Goal: Task Accomplishment & Management: Complete application form

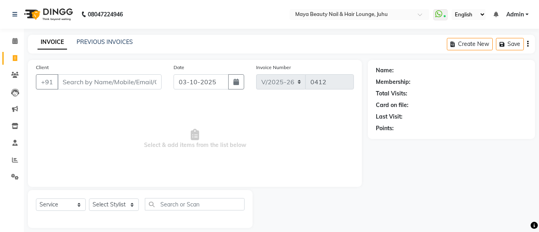
select select "4023"
select select "service"
click at [88, 43] on link "PREVIOUS INVOICES" at bounding box center [105, 41] width 56 height 7
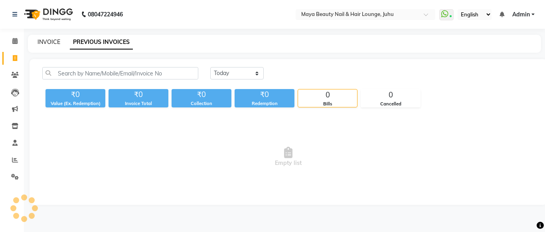
click at [47, 42] on link "INVOICE" at bounding box center [48, 41] width 23 height 7
select select "service"
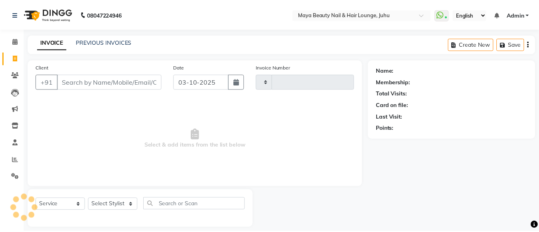
scroll to position [8, 0]
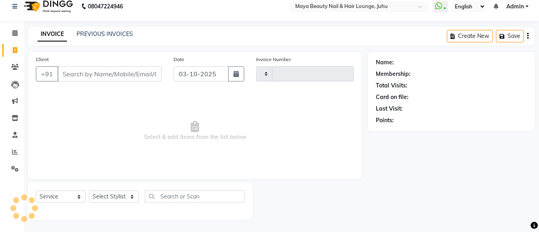
click at [81, 65] on div "Client +91" at bounding box center [99, 71] width 138 height 33
type input "0412"
select select "4023"
click at [79, 81] on div "Client +91" at bounding box center [99, 71] width 138 height 33
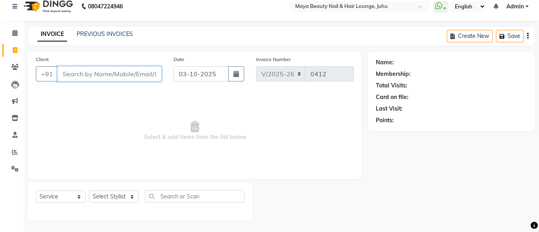
click at [77, 78] on input "Client" at bounding box center [109, 73] width 104 height 15
click at [101, 72] on input "Client" at bounding box center [109, 73] width 104 height 15
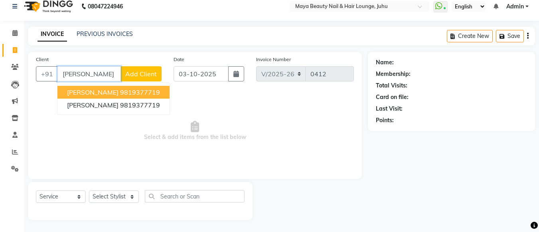
click at [141, 95] on ngb-highlight "9819377719" at bounding box center [140, 92] width 40 height 8
type input "9819377719"
select select "1: Object"
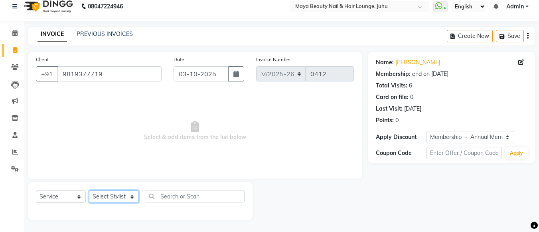
click at [132, 194] on select "Select Stylist [PERSON_NAME] Ashwini [PERSON_NAME] [PERSON_NAME] [PERSON_NAME] …" at bounding box center [114, 196] width 50 height 12
select select "20268"
click at [89, 190] on select "Select Stylist [PERSON_NAME] Ashwini [PERSON_NAME] [PERSON_NAME] [PERSON_NAME] …" at bounding box center [114, 196] width 50 height 12
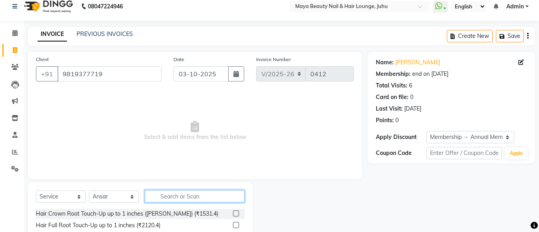
click at [160, 199] on input "text" at bounding box center [195, 196] width 100 height 12
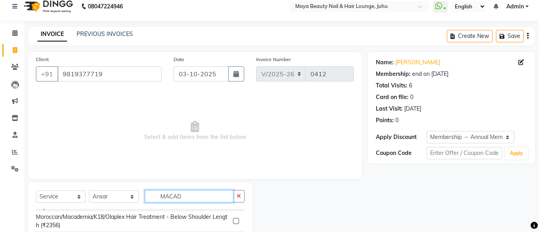
scroll to position [15, 0]
type input "MACAD"
click at [233, 222] on label at bounding box center [236, 220] width 6 height 6
click at [233, 222] on input "checkbox" at bounding box center [235, 220] width 5 height 5
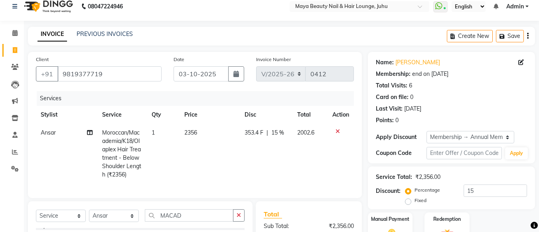
checkbox input "false"
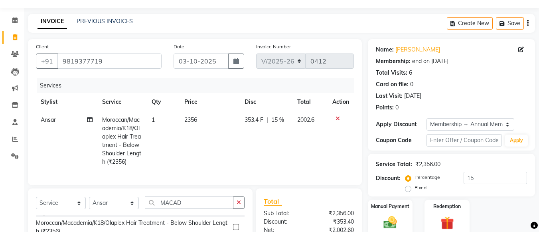
scroll to position [21, 0]
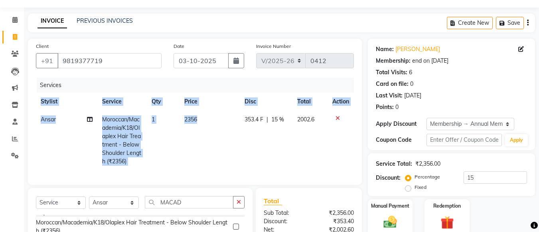
drag, startPoint x: 227, startPoint y: 172, endPoint x: 230, endPoint y: 138, distance: 33.3
click at [230, 138] on div "Services Stylist Service Qty Price Disc Total Action Ansar Moroccan/Macademia/K…" at bounding box center [195, 127] width 318 height 99
click at [235, 141] on td "2356" at bounding box center [210, 140] width 60 height 60
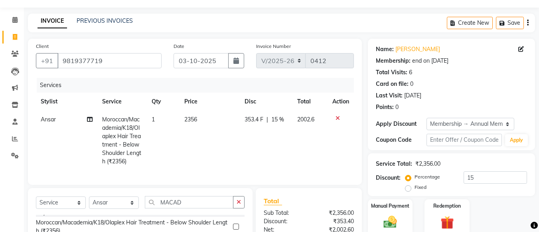
select select "20268"
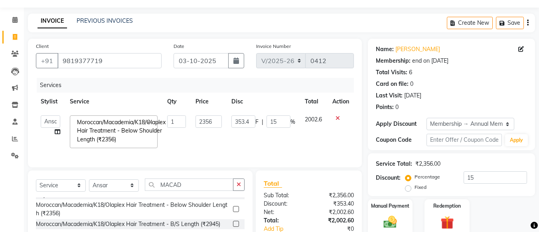
click at [235, 141] on td "353.4 F | 15 %" at bounding box center [263, 131] width 73 height 42
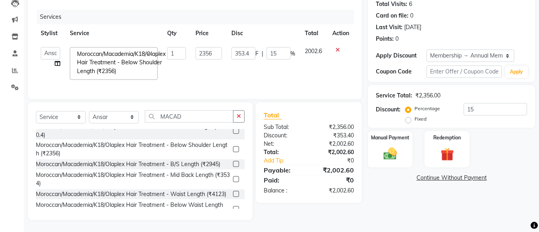
scroll to position [0, 0]
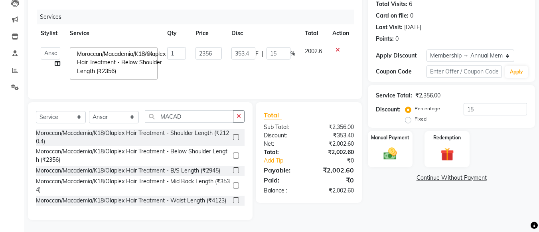
click at [233, 135] on label at bounding box center [236, 137] width 6 height 6
click at [233, 135] on input "checkbox" at bounding box center [235, 137] width 5 height 5
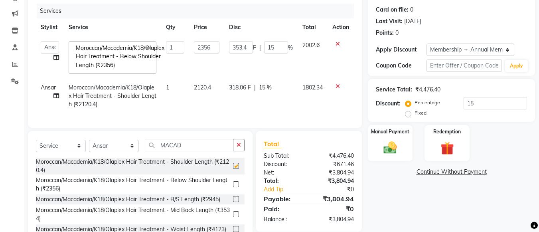
checkbox input "false"
click at [336, 42] on icon at bounding box center [337, 44] width 4 height 6
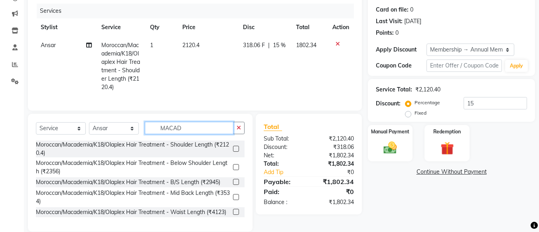
click at [190, 130] on input "MACAD" at bounding box center [189, 128] width 89 height 12
type input "M"
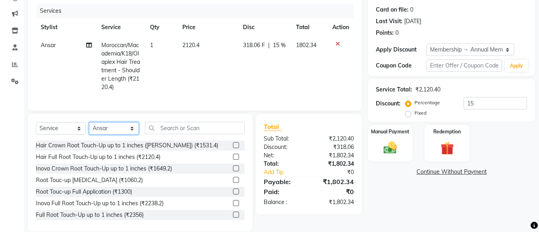
click at [132, 134] on select "Select Stylist [PERSON_NAME] Ashwini [PERSON_NAME] [PERSON_NAME] [PERSON_NAME] …" at bounding box center [114, 128] width 50 height 12
select select "78459"
click at [89, 128] on select "Select Stylist [PERSON_NAME] Ashwini [PERSON_NAME] [PERSON_NAME] [PERSON_NAME] …" at bounding box center [114, 128] width 50 height 12
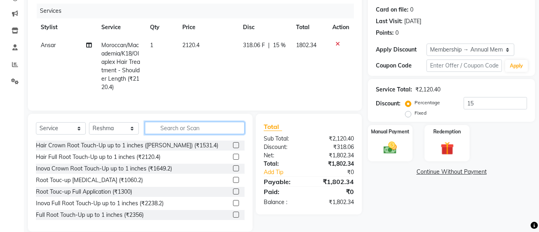
click at [172, 132] on input "text" at bounding box center [195, 128] width 100 height 12
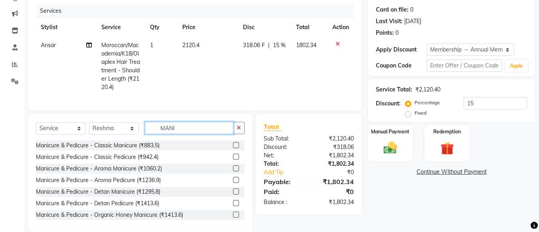
type input "MANI"
click at [233, 148] on label at bounding box center [236, 145] width 6 height 6
click at [233, 148] on input "checkbox" at bounding box center [235, 145] width 5 height 5
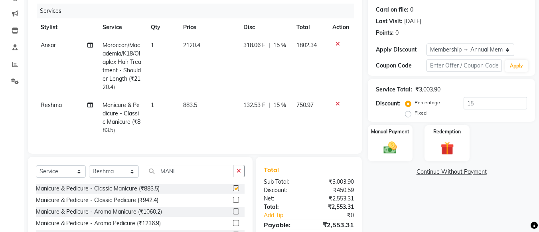
checkbox input "false"
click at [178, 170] on div "Select Service Product Membership Package Voucher Prepaid Gift Card Select Styl…" at bounding box center [140, 216] width 225 height 118
drag, startPoint x: 178, startPoint y: 170, endPoint x: 180, endPoint y: 179, distance: 9.0
click at [180, 179] on div "Select Service Product Membership Package Voucher Prepaid Gift Card Select Styl…" at bounding box center [140, 216] width 225 height 118
click at [180, 177] on input "MANI" at bounding box center [189, 171] width 89 height 12
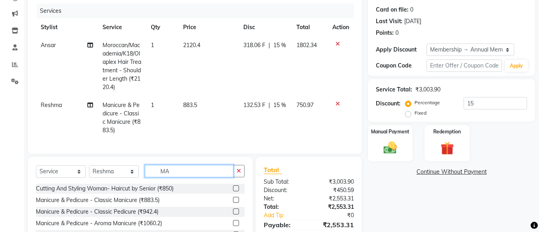
type input "M"
type input "FOOT"
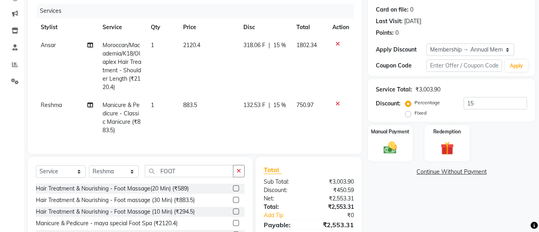
click at [233, 203] on label at bounding box center [236, 200] width 6 height 6
click at [233, 203] on input "checkbox" at bounding box center [235, 199] width 5 height 5
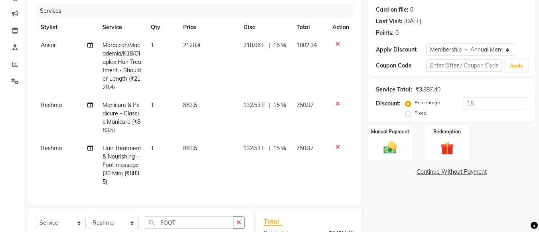
checkbox input "false"
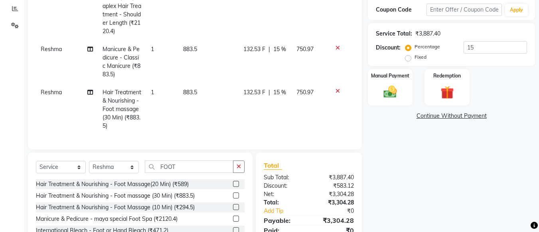
scroll to position [181, 0]
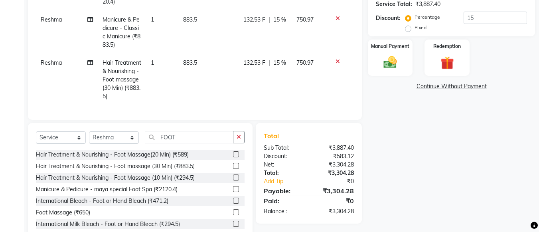
drag, startPoint x: 180, startPoint y: 153, endPoint x: 189, endPoint y: 143, distance: 13.8
click at [189, 143] on div "Select Service Product Membership Package Voucher Prepaid Gift Card Select Styl…" at bounding box center [140, 140] width 209 height 19
click at [189, 143] on input "FOOT" at bounding box center [189, 137] width 89 height 12
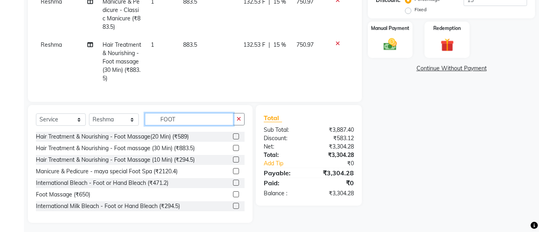
scroll to position [1, 0]
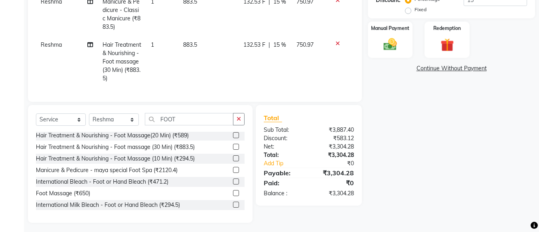
click at [221, 170] on div "Hair Treatment & Nourishing - Foot Massage(20 Min) (₹589) Hair Treatment & Nour…" at bounding box center [140, 172] width 209 height 80
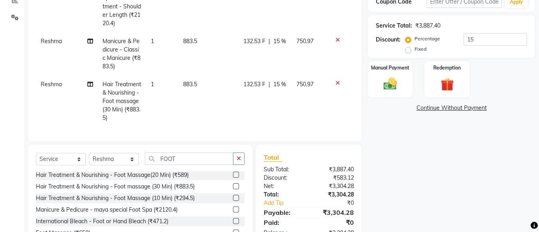
scroll to position [158, 0]
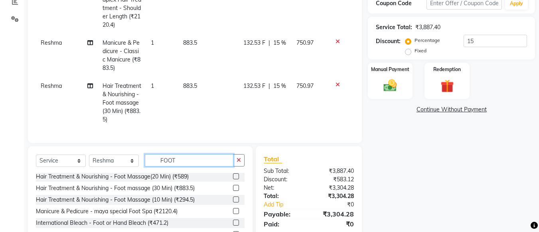
click at [182, 163] on input "FOOT" at bounding box center [189, 160] width 89 height 12
type input "F"
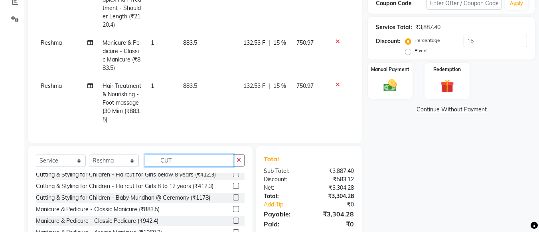
scroll to position [126, 0]
click at [182, 163] on input "CUT" at bounding box center [189, 160] width 89 height 12
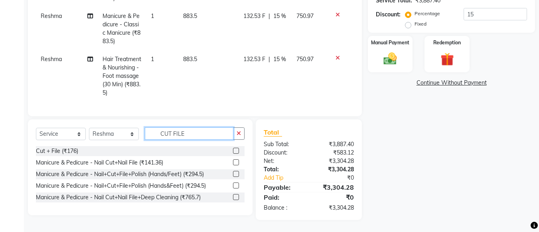
scroll to position [190, 0]
click at [204, 137] on input "CUT FILE" at bounding box center [189, 133] width 89 height 12
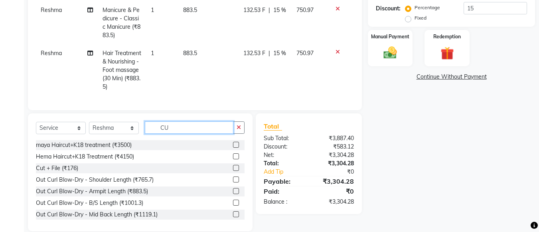
type input "C"
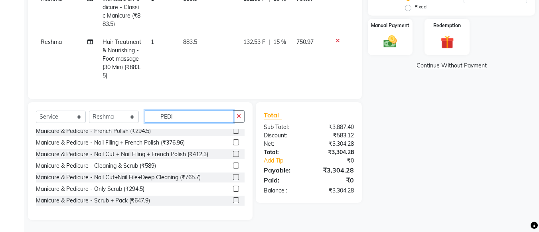
scroll to position [235, 0]
click at [235, 190] on div at bounding box center [239, 188] width 12 height 10
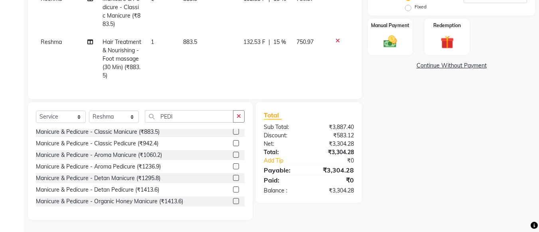
scroll to position [0, 0]
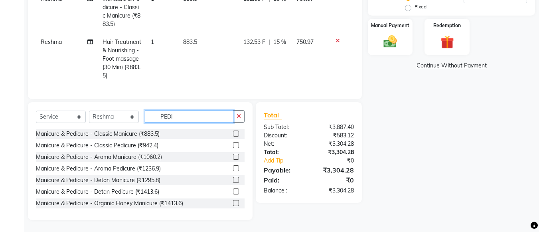
click at [179, 120] on input "PEDI" at bounding box center [189, 116] width 89 height 12
type input "P"
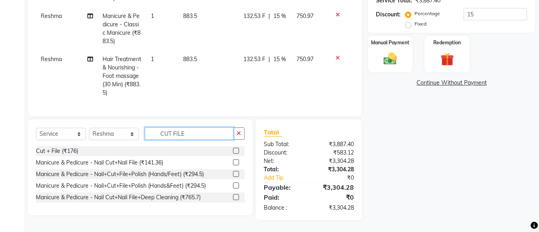
scroll to position [190, 0]
type input "CUT FILE"
click at [236, 173] on label at bounding box center [236, 174] width 6 height 6
click at [236, 173] on input "checkbox" at bounding box center [235, 174] width 5 height 5
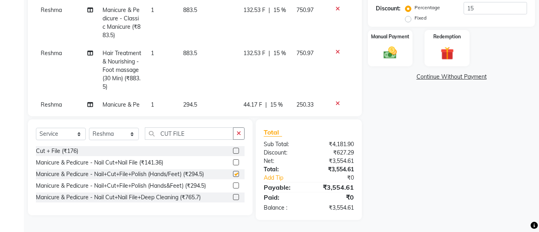
click at [236, 173] on label at bounding box center [236, 174] width 6 height 6
click at [236, 173] on input "checkbox" at bounding box center [235, 174] width 5 height 5
checkbox input "false"
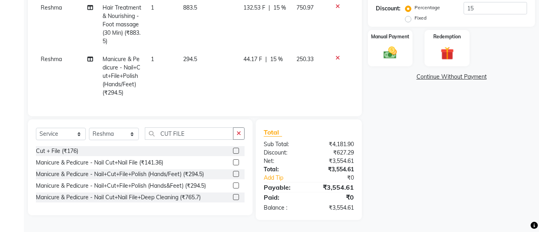
scroll to position [51, 0]
click at [195, 51] on td "294.5" at bounding box center [208, 75] width 60 height 51
select select "78459"
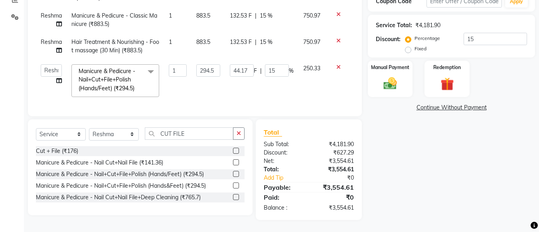
scroll to position [0, 0]
click at [215, 65] on input "294.5" at bounding box center [208, 70] width 24 height 12
type input "2"
type input "350"
click at [263, 77] on tbody "Ansar Moroccan/Macademia/K18/Olaplex Hair Treatment - Shoulder Length (₹2120.4)…" at bounding box center [195, 37] width 319 height 130
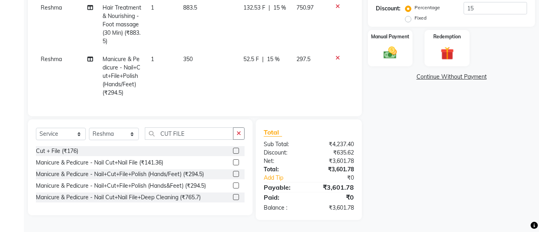
scroll to position [51, 0]
click at [200, 132] on input "CUT FILE" at bounding box center [189, 133] width 89 height 12
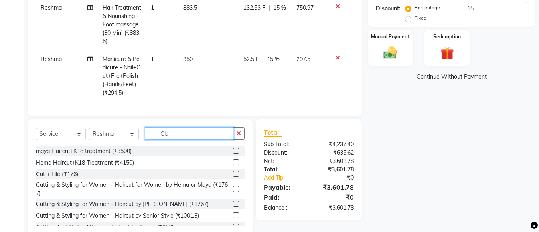
type input "C"
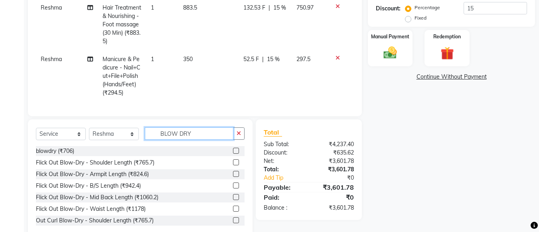
type input "BLOW DRY"
click at [233, 174] on label at bounding box center [236, 174] width 6 height 6
click at [233, 174] on input "checkbox" at bounding box center [235, 174] width 5 height 5
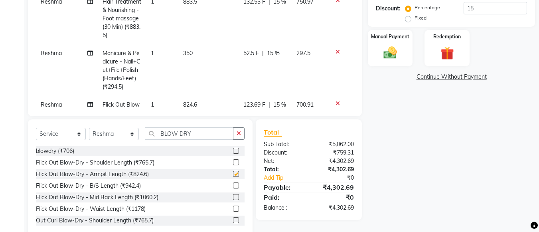
checkbox input "false"
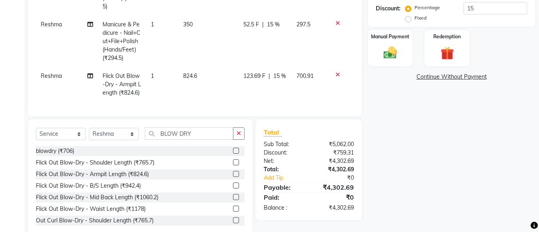
scroll to position [207, 0]
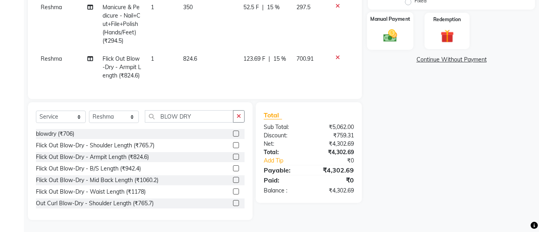
click at [395, 30] on img at bounding box center [390, 36] width 22 height 16
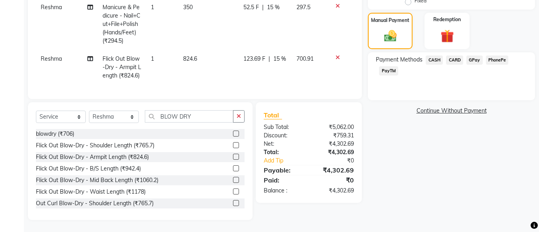
click at [453, 59] on span "CARD" at bounding box center [454, 59] width 17 height 9
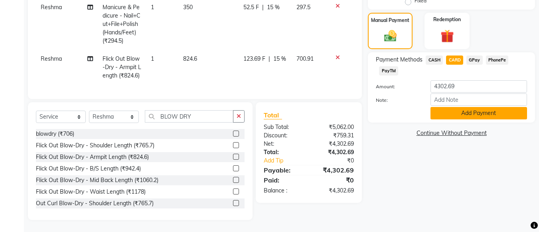
click at [456, 114] on button "Add Payment" at bounding box center [478, 113] width 97 height 12
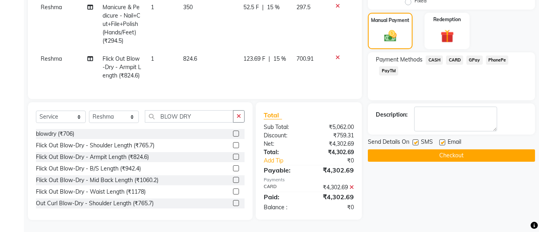
click at [444, 154] on button "Checkout" at bounding box center [451, 155] width 167 height 12
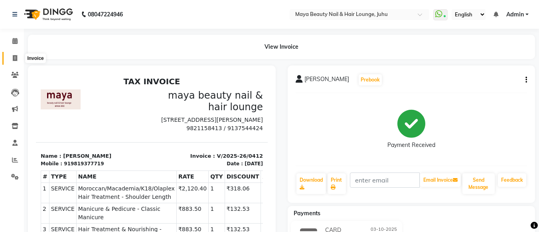
click at [16, 58] on icon at bounding box center [15, 58] width 4 height 6
select select "4023"
select select "service"
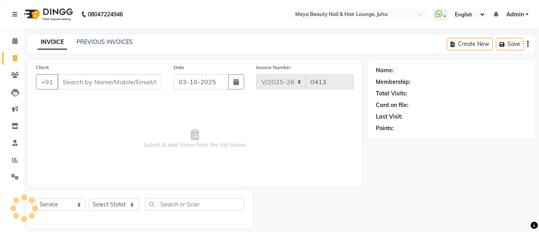
scroll to position [8, 0]
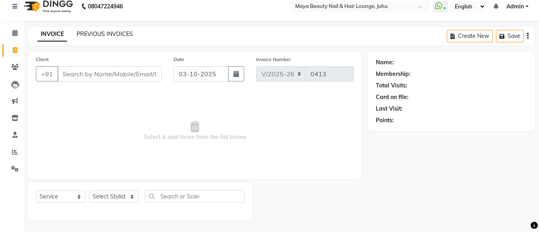
click at [91, 32] on link "PREVIOUS INVOICES" at bounding box center [105, 33] width 56 height 7
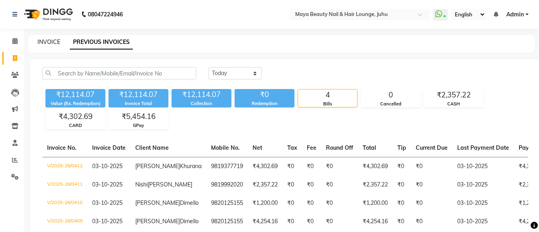
click at [50, 43] on link "INVOICE" at bounding box center [48, 41] width 23 height 7
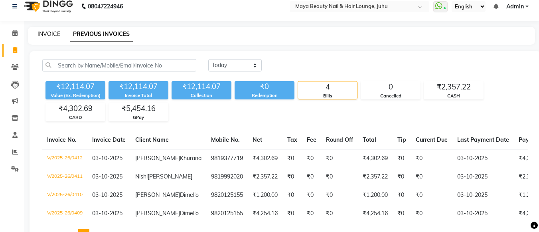
select select "4023"
select select "service"
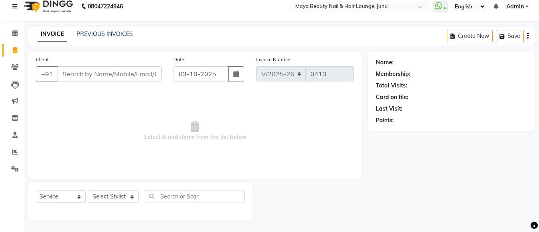
click at [107, 71] on input "Client" at bounding box center [109, 73] width 104 height 15
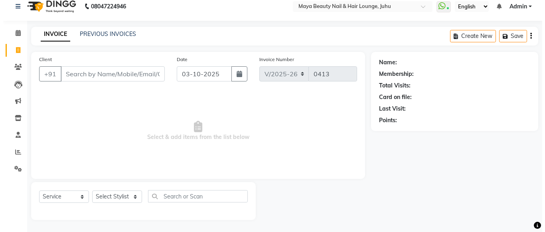
scroll to position [0, 0]
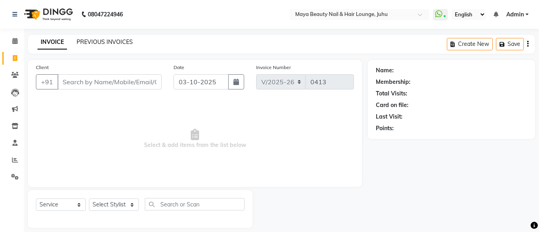
click at [122, 40] on link "PREVIOUS INVOICES" at bounding box center [105, 41] width 56 height 7
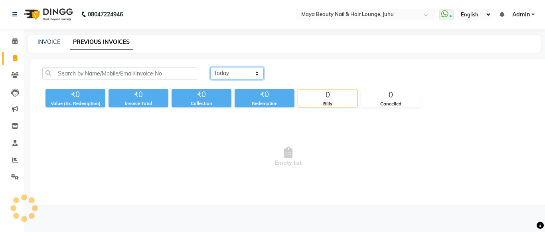
click at [258, 73] on select "[DATE] [DATE] Custom Range" at bounding box center [236, 73] width 53 height 12
click at [210, 67] on select "[DATE] [DATE] Custom Range" at bounding box center [236, 73] width 53 height 12
click at [41, 41] on link "INVOICE" at bounding box center [48, 41] width 23 height 7
select select "service"
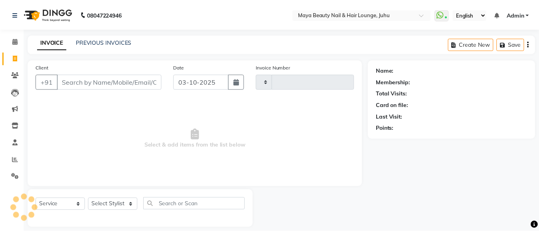
scroll to position [8, 0]
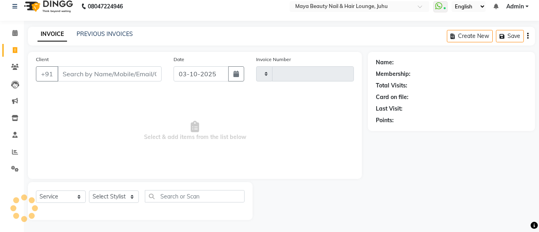
click at [108, 28] on div "INVOICE PREVIOUS INVOICES Create New Save" at bounding box center [281, 36] width 507 height 19
click at [108, 35] on link "PREVIOUS INVOICES" at bounding box center [105, 33] width 56 height 7
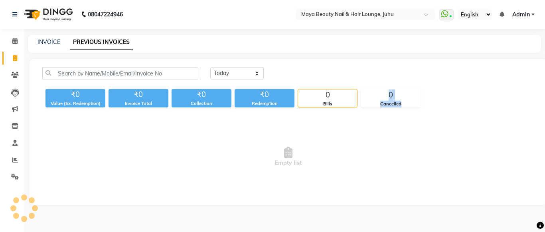
drag, startPoint x: 345, startPoint y: 100, endPoint x: 322, endPoint y: 157, distance: 61.2
click at [322, 157] on div "[DATE] [DATE] Custom Range ₹0 Value (Ex. Redemption) ₹0 Invoice Total ₹0 Collec…" at bounding box center [288, 132] width 517 height 146
